Goal: Task Accomplishment & Management: Manage account settings

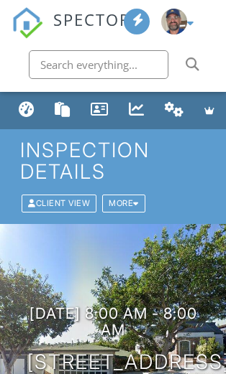
scroll to position [10, 0]
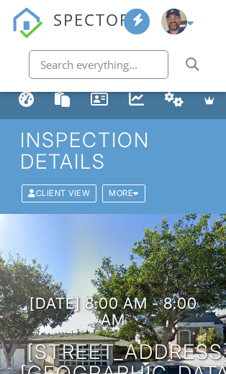
click at [114, 295] on h3 "[DATE] 8:00 am - 8:00 am" at bounding box center [112, 312] width 185 height 34
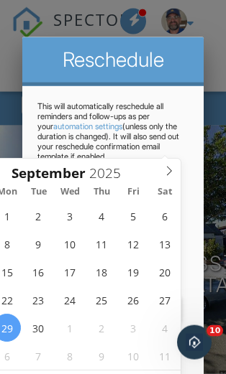
scroll to position [99, 0]
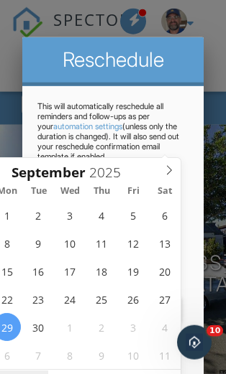
click at [46, 373] on span at bounding box center [43, 377] width 10 height 14
type input "[DATE] 9:00 AM"
type input "09"
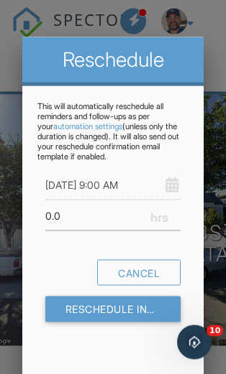
scroll to position [131, 0]
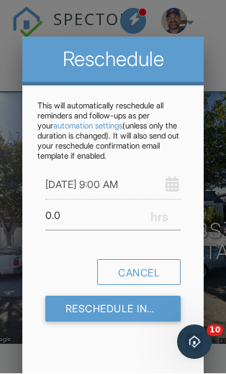
click at [117, 192] on input "[DATE] 9:00 AM" at bounding box center [112, 184] width 135 height 31
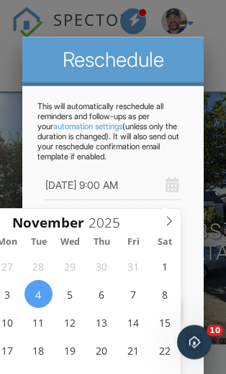
click at [152, 180] on input "[DATE] 9:00 AM" at bounding box center [112, 184] width 135 height 31
type input "[DATE] 9:00 AM"
click at [159, 179] on input "[DATE] 9:00 AM" at bounding box center [112, 184] width 135 height 31
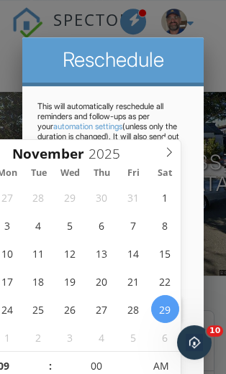
scroll to position [203, 0]
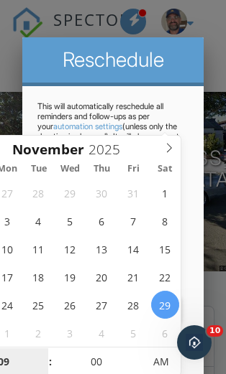
click at [24, 359] on input "09" at bounding box center [4, 362] width 88 height 29
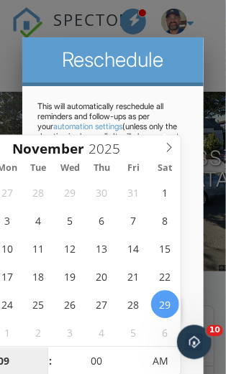
type input "01"
type input "[DATE] 1:00 AM"
type input "12"
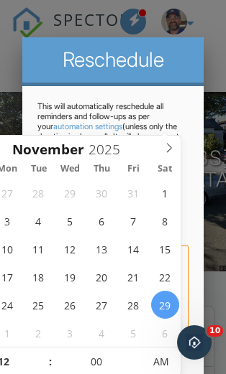
type input "[DATE] 12:00 PM"
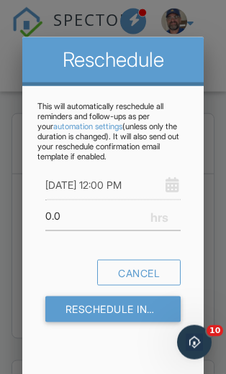
scroll to position [397, 0]
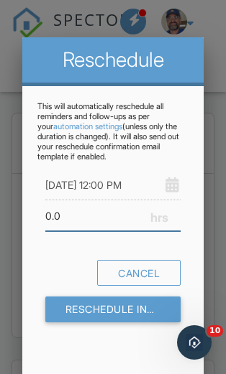
click at [93, 226] on input "0.0" at bounding box center [112, 215] width 135 height 31
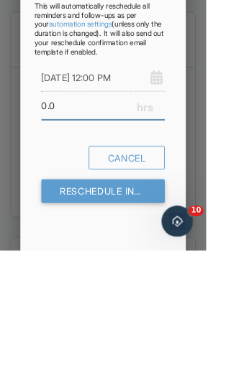
type input "0"
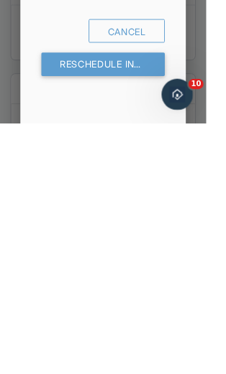
type input "1.5"
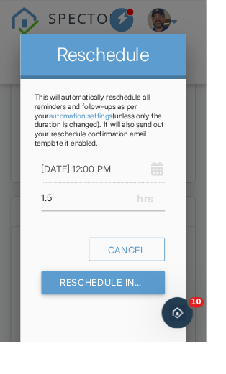
scroll to position [968, 0]
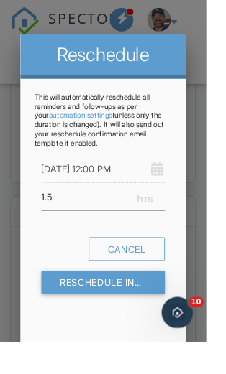
click at [149, 319] on input "Reschedule Inspection" at bounding box center [112, 310] width 135 height 26
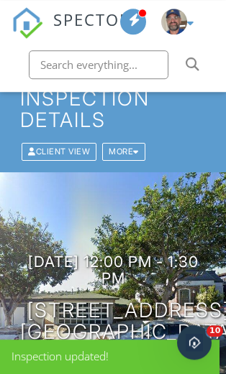
scroll to position [53, 0]
